Goal: Task Accomplishment & Management: Manage account settings

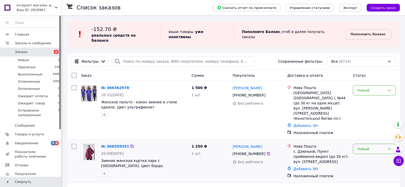
click at [389, 147] on icon at bounding box center [390, 149] width 4 height 4
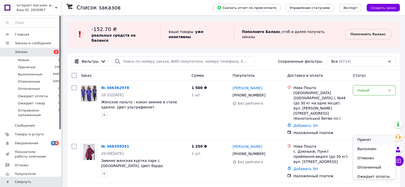
click at [370, 138] on li "Принят" at bounding box center [374, 139] width 42 height 9
click at [391, 88] on div "Новый" at bounding box center [374, 90] width 43 height 10
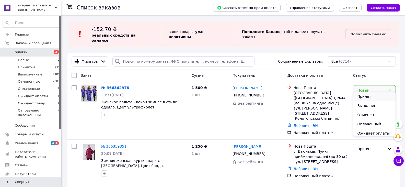
click at [369, 96] on li "Принят" at bounding box center [374, 96] width 42 height 9
click at [388, 88] on icon at bounding box center [390, 90] width 4 height 4
click at [373, 123] on li "Ожидает оплаты" at bounding box center [374, 123] width 42 height 9
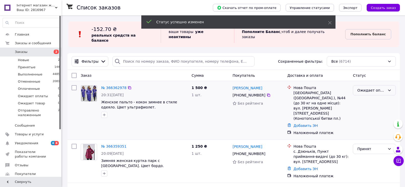
click at [391, 88] on icon at bounding box center [390, 90] width 4 height 4
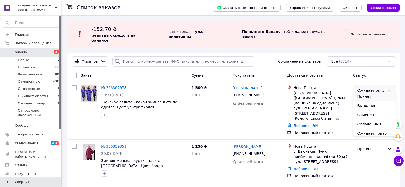
click at [370, 95] on li "Принят" at bounding box center [374, 96] width 42 height 9
